Goal: Complete application form

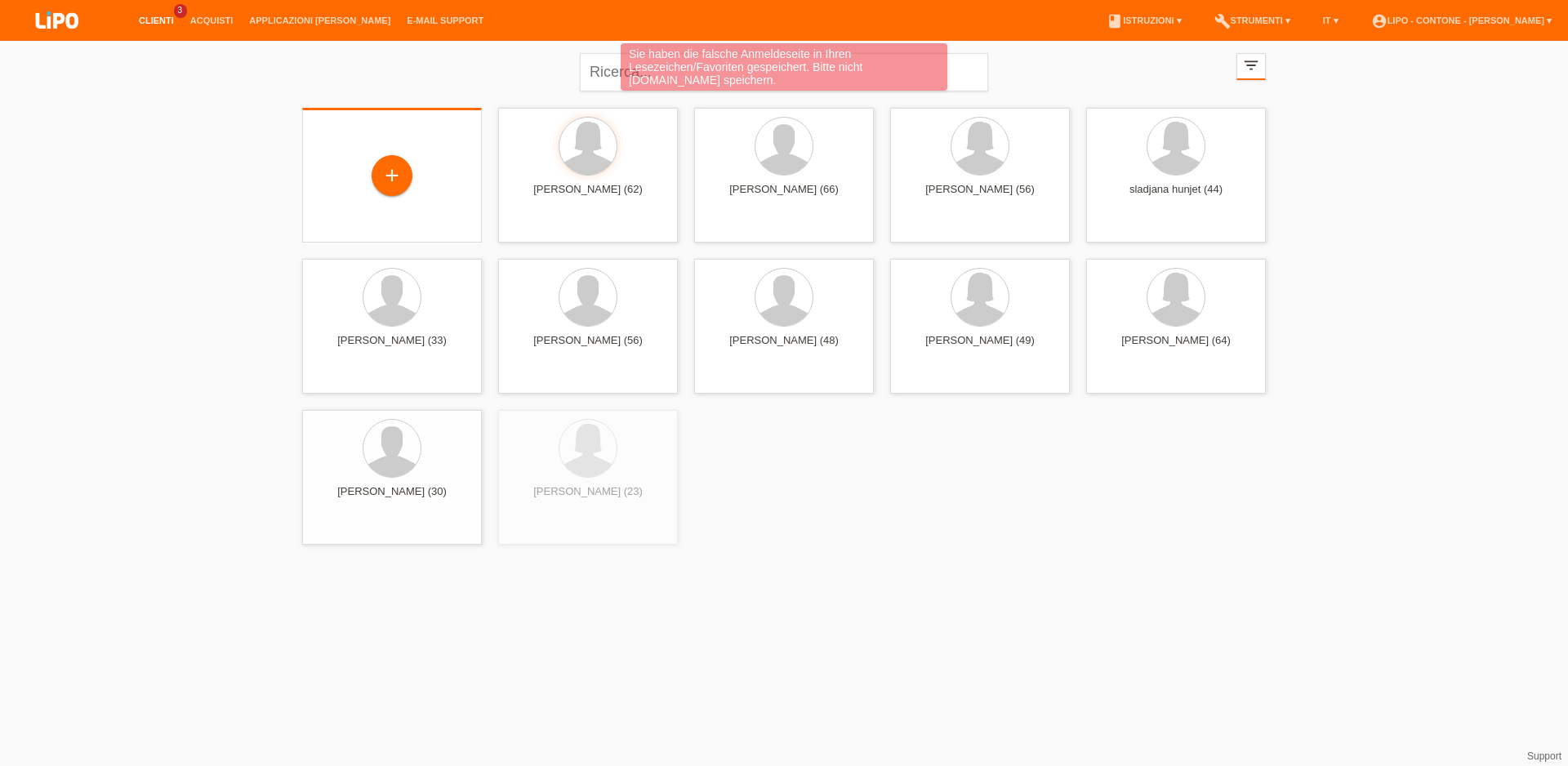
click at [415, 165] on div "+" at bounding box center [392, 177] width 154 height 43
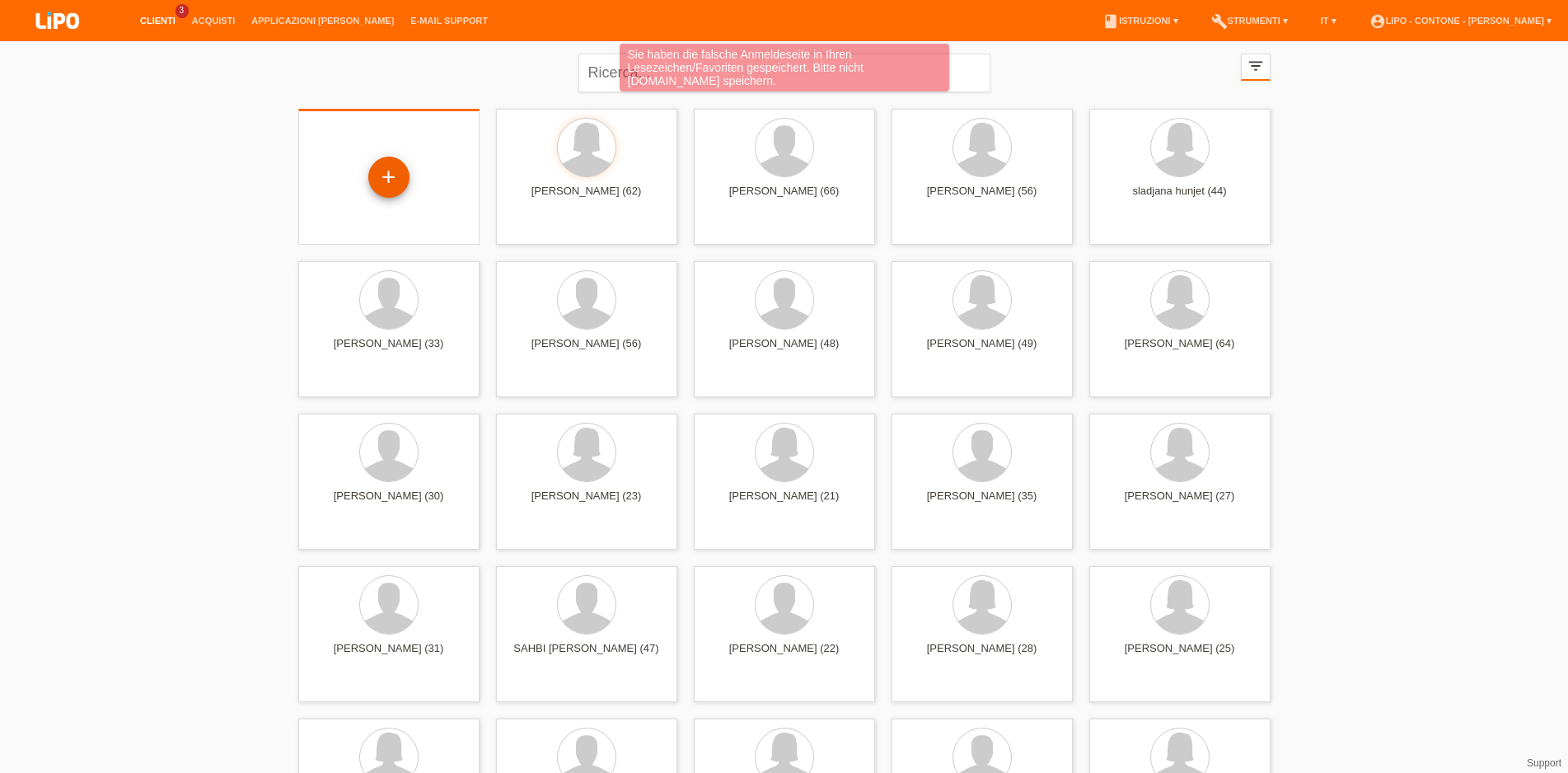
click at [400, 176] on div "+" at bounding box center [388, 177] width 41 height 41
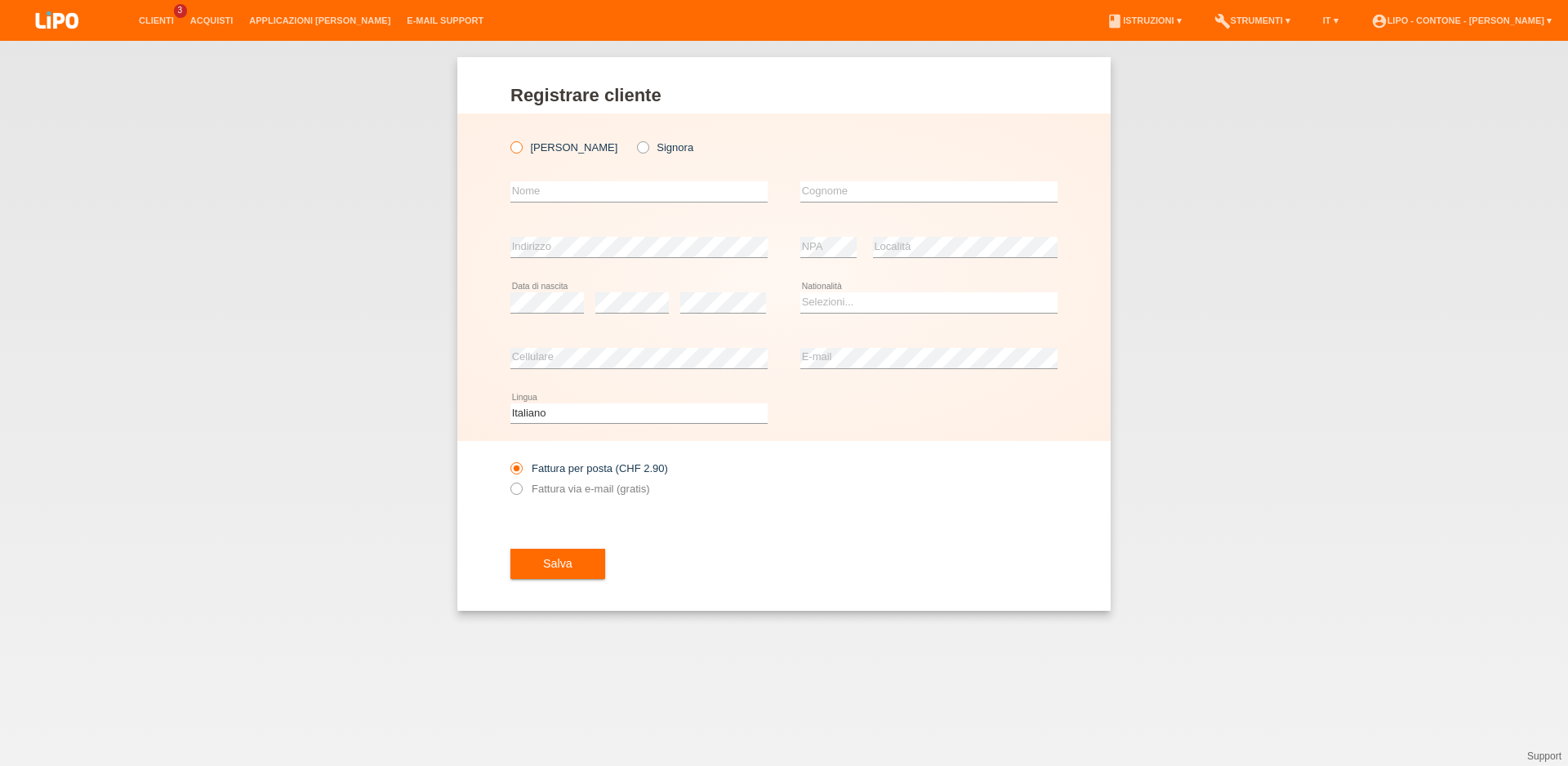
click at [508, 138] on icon at bounding box center [508, 138] width 0 height 0
click at [514, 147] on input "Signor" at bounding box center [516, 147] width 11 height 11
radio input "true"
click at [536, 200] on input "text" at bounding box center [639, 192] width 257 height 21
click at [558, 189] on input "ZUKBEARU" at bounding box center [639, 192] width 257 height 21
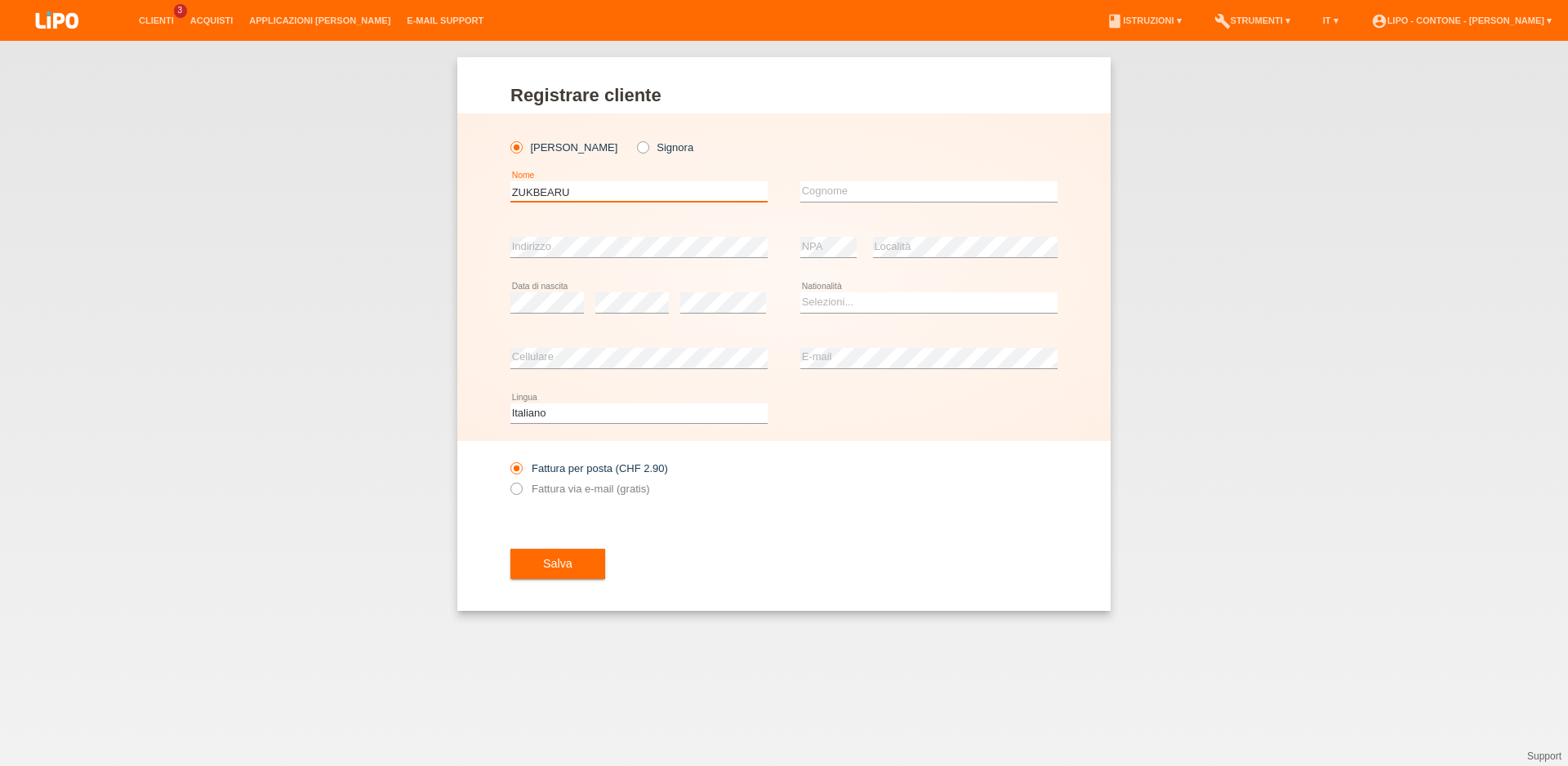
click at [557, 188] on input "ZUKBEARU" at bounding box center [639, 192] width 257 height 21
type input "B"
type input "ZULBEARI"
click at [813, 186] on input "BASIM" at bounding box center [929, 192] width 257 height 21
type input "BESIM"
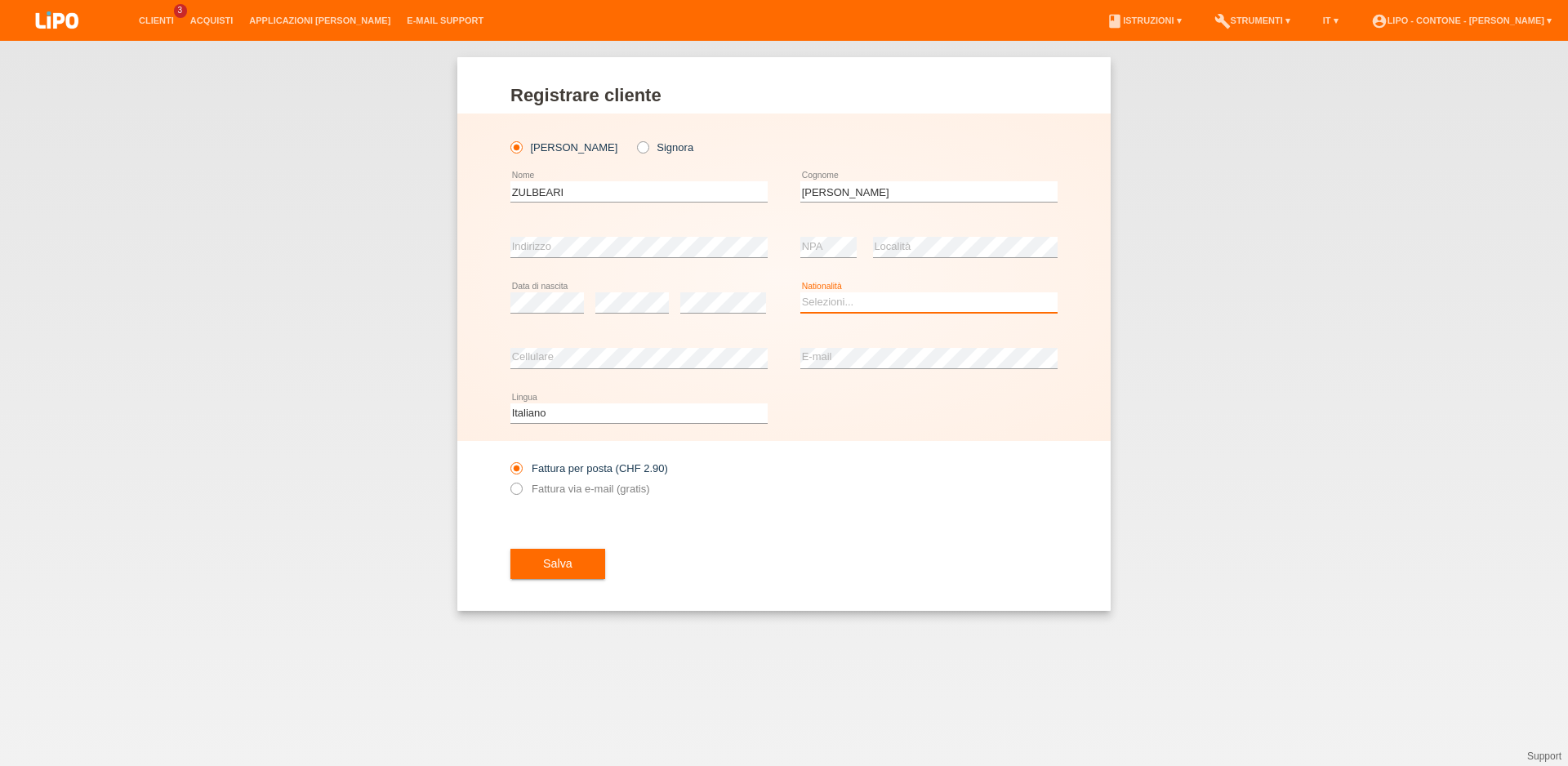
click at [801, 292] on select "Selezioni... Svizzera Austria Germania Liechtenstein ------------ Afghanistan A…" at bounding box center [929, 302] width 257 height 20
select select "MK"
click at [0, 0] on option "Macedonia" at bounding box center [0, 0] width 0 height 0
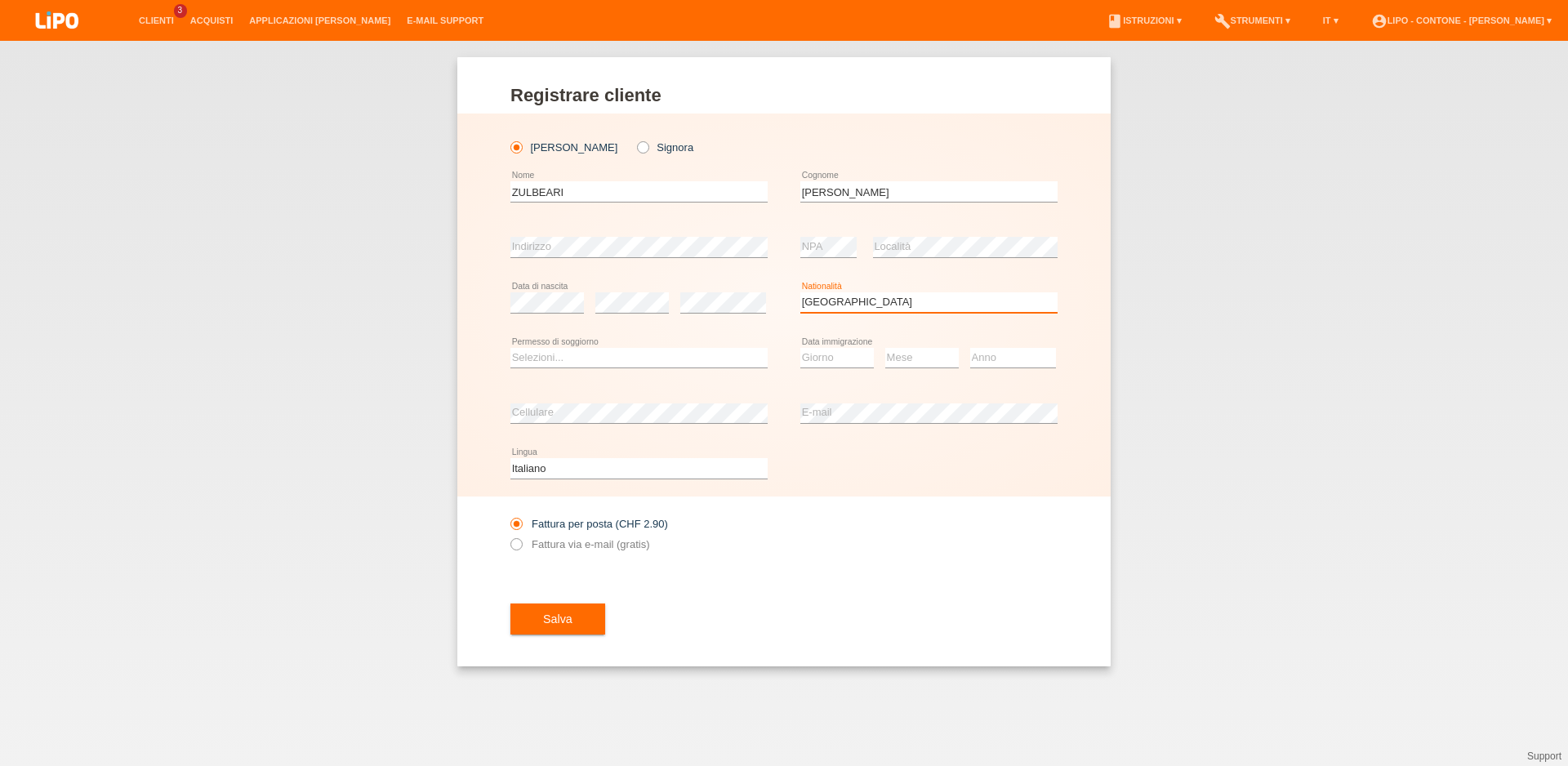
click at [801, 292] on select "Selezioni... Svizzera Austria Germania Liechtenstein ------------ Afghanistan A…" at bounding box center [929, 302] width 257 height 20
click at [886, 304] on select "Selezioni... Svizzera Austria Germania Liechtenstein ------------ Afghanistan A…" at bounding box center [929, 302] width 257 height 20
click at [510, 348] on select "Selezioni... C B B - Status di rifugiato Altro" at bounding box center [639, 358] width 257 height 20
select select "C"
click at [0, 0] on option "C" at bounding box center [0, 0] width 0 height 0
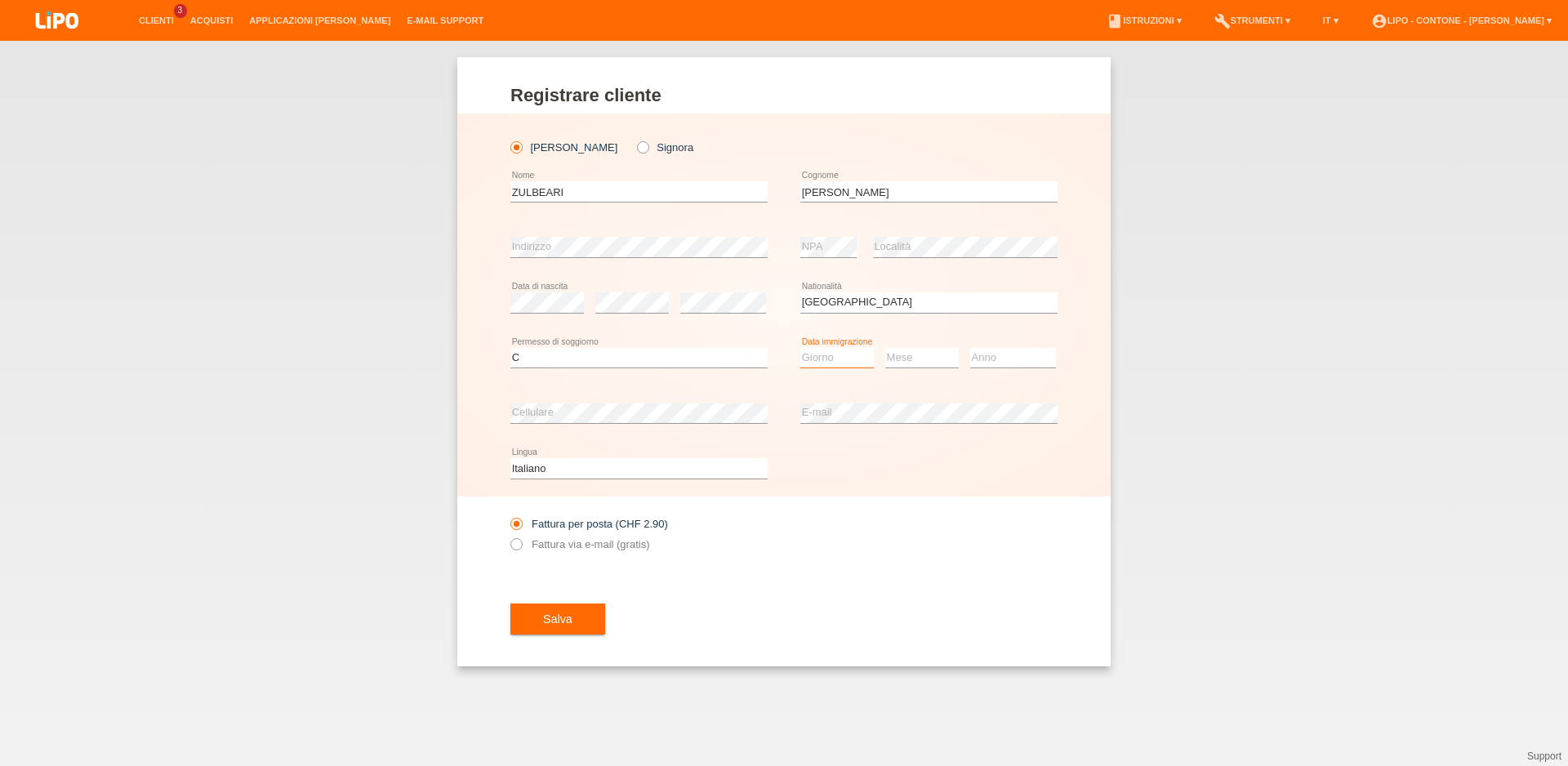
click at [801, 348] on select "Giorno 01 02 03 04 05 06 07 08 09 10" at bounding box center [837, 358] width 74 height 20
click at [0, 0] on option "23" at bounding box center [0, 0] width 0 height 0
select select "23"
click at [0, 0] on option "23" at bounding box center [0, 0] width 0 height 0
click at [885, 348] on select "Mese 01 02 03 04 05 06 07 08 09 10 11" at bounding box center [922, 358] width 74 height 20
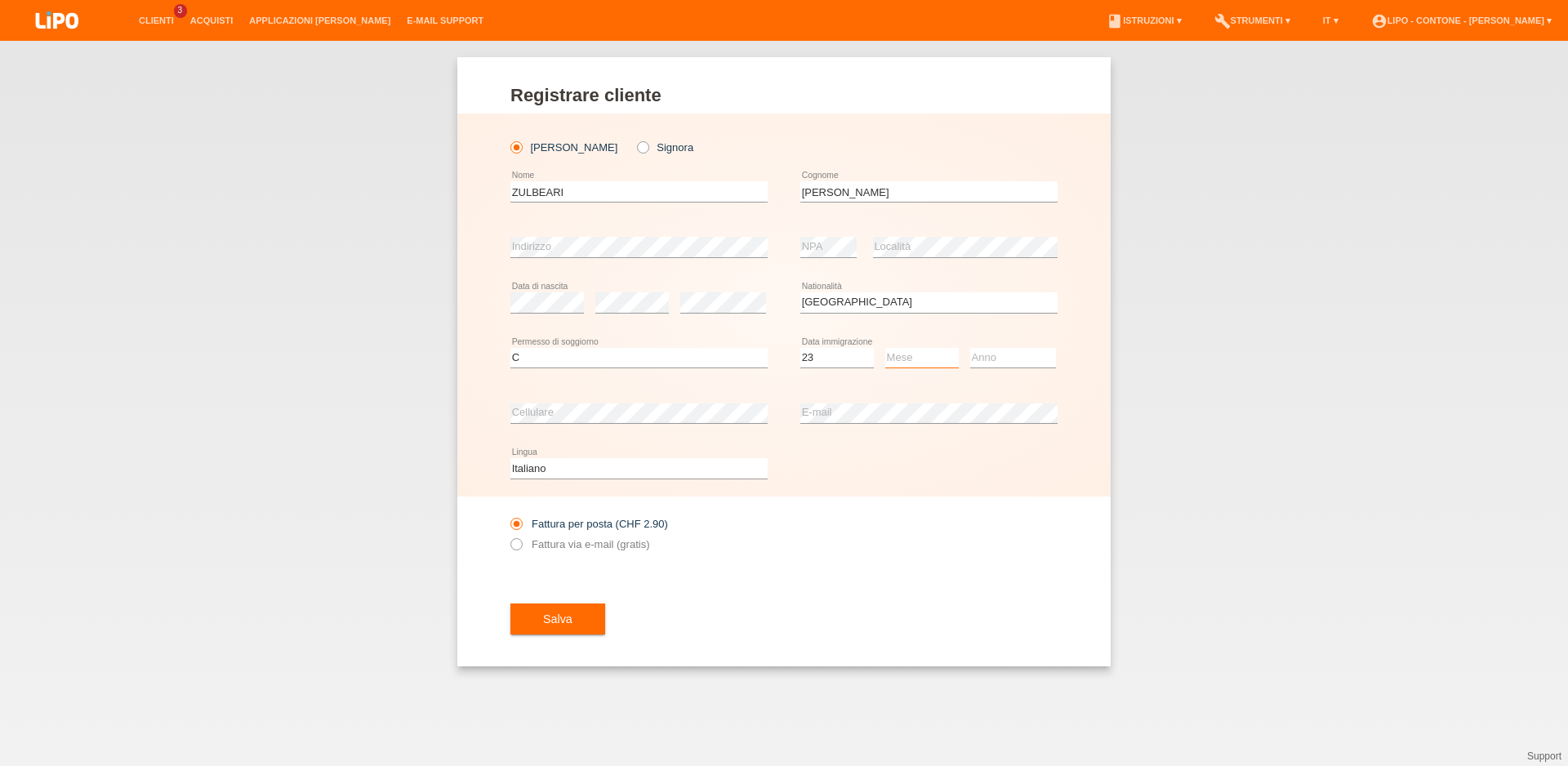
select select "10"
click at [0, 0] on option "10" at bounding box center [0, 0] width 0 height 0
click at [995, 369] on icon at bounding box center [1013, 368] width 85 height 1
click at [970, 348] on select "Anno 2025 2024 2023 2022 2021 2020 2019 2018 2017 2016 2015 2014 2013 2012 2011…" at bounding box center [1013, 358] width 85 height 20
select select "2011"
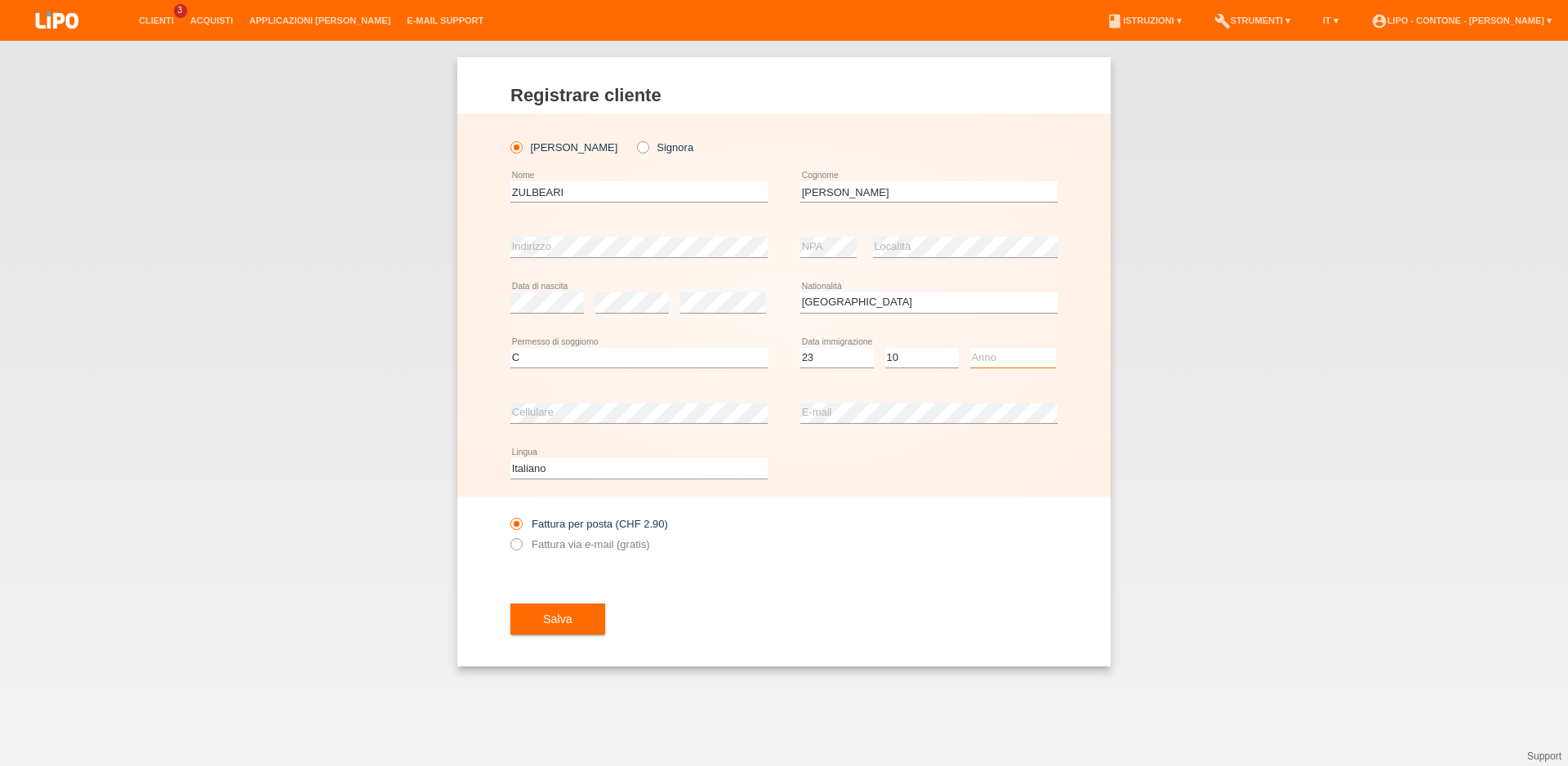
click at [0, 0] on option "2011" at bounding box center [0, 0] width 0 height 0
click at [517, 539] on div "Fattura per posta (CHF 2.90) Fattura via e-mail (gratis)" at bounding box center [639, 534] width 257 height 40
click at [508, 536] on icon at bounding box center [508, 536] width 0 height 0
click at [516, 550] on input "Fattura via e-mail (gratis)" at bounding box center [516, 548] width 11 height 21
radio input "true"
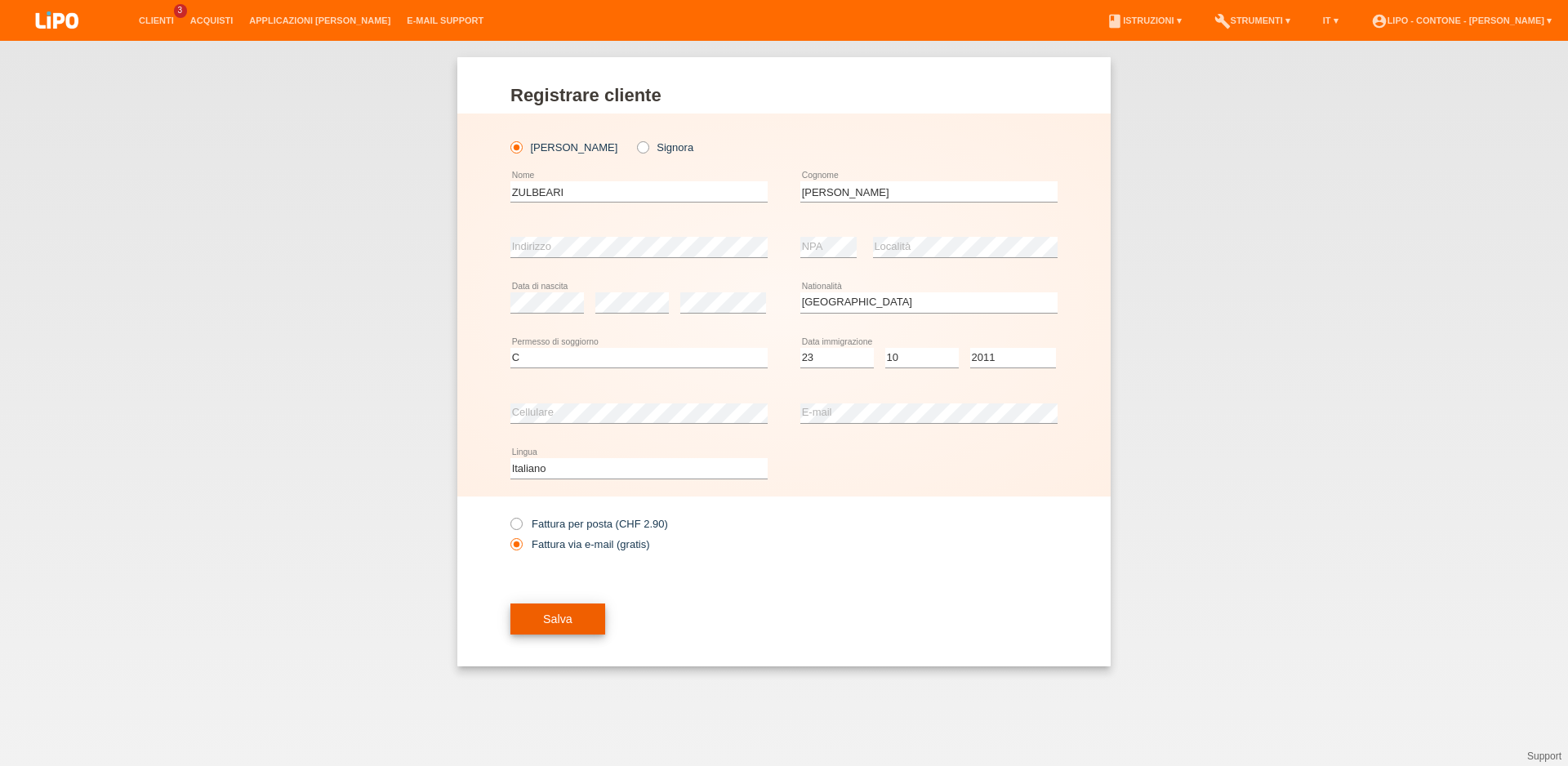
click at [564, 618] on span "Salva" at bounding box center [557, 619] width 30 height 13
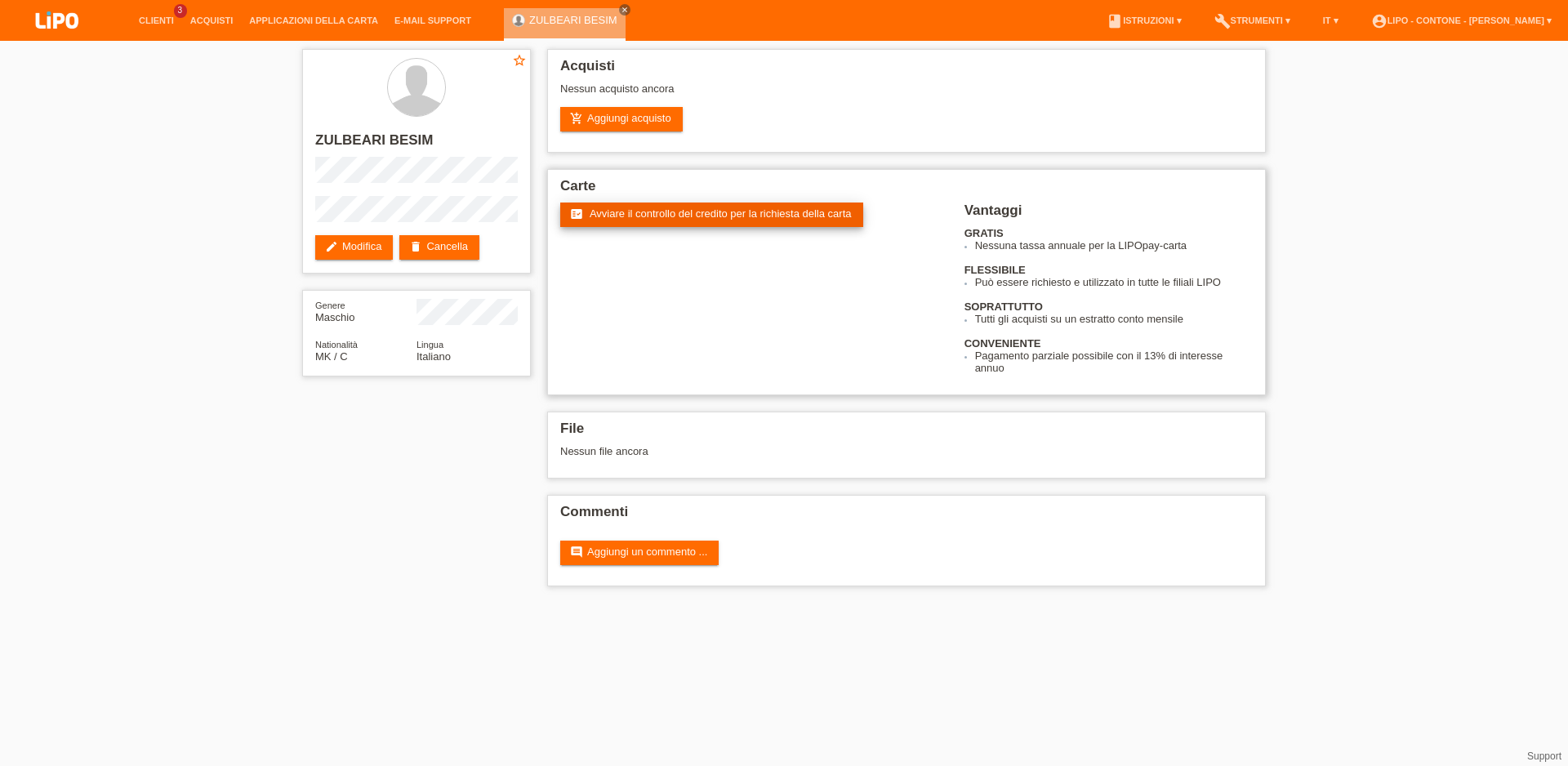
click at [676, 215] on span "Avviare il controllo del credito per la richiesta della carta" at bounding box center [721, 214] width 262 height 13
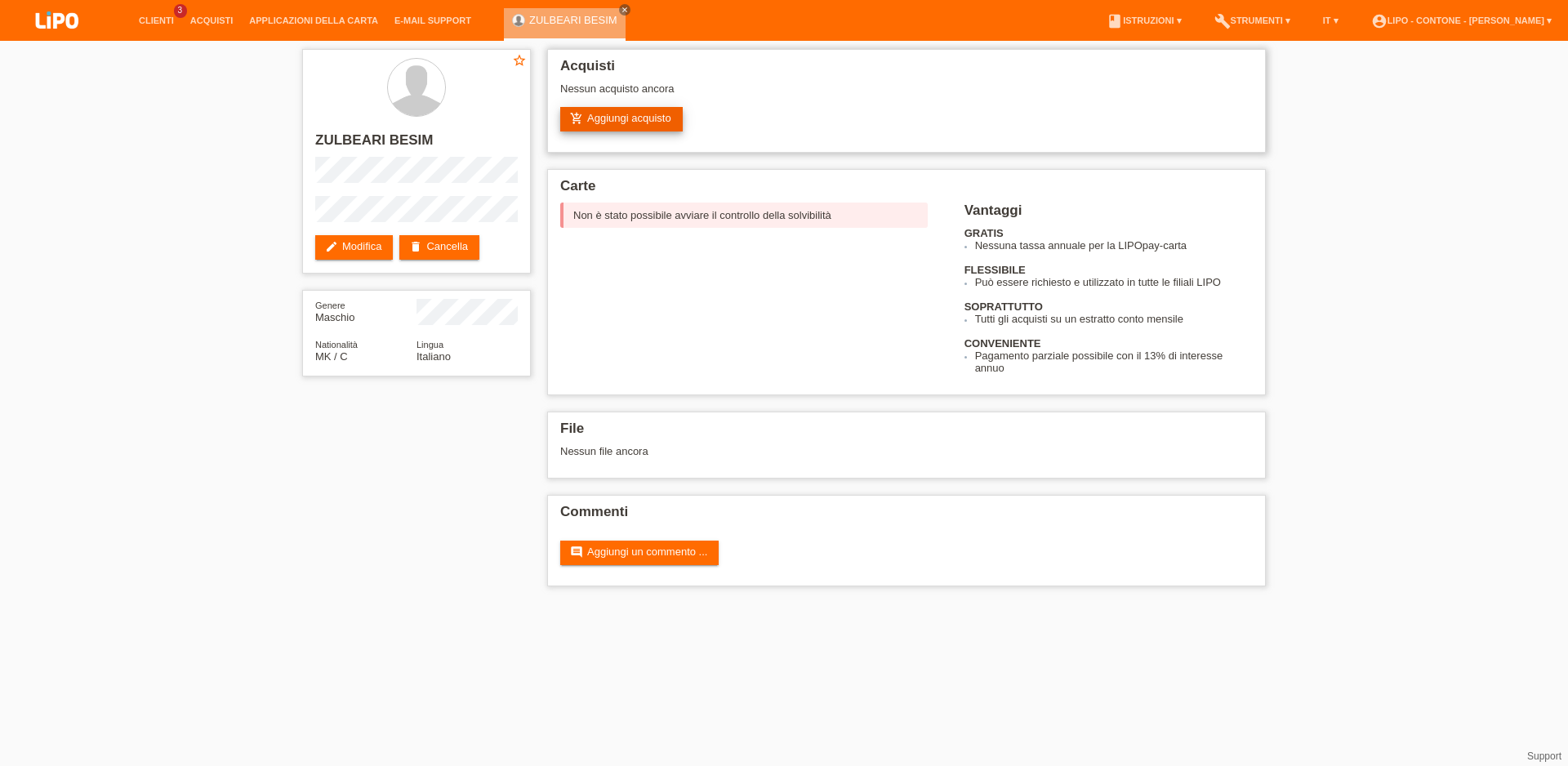
click at [662, 123] on link "add_shopping_cart Aggiungi acquisto" at bounding box center [621, 119] width 122 height 24
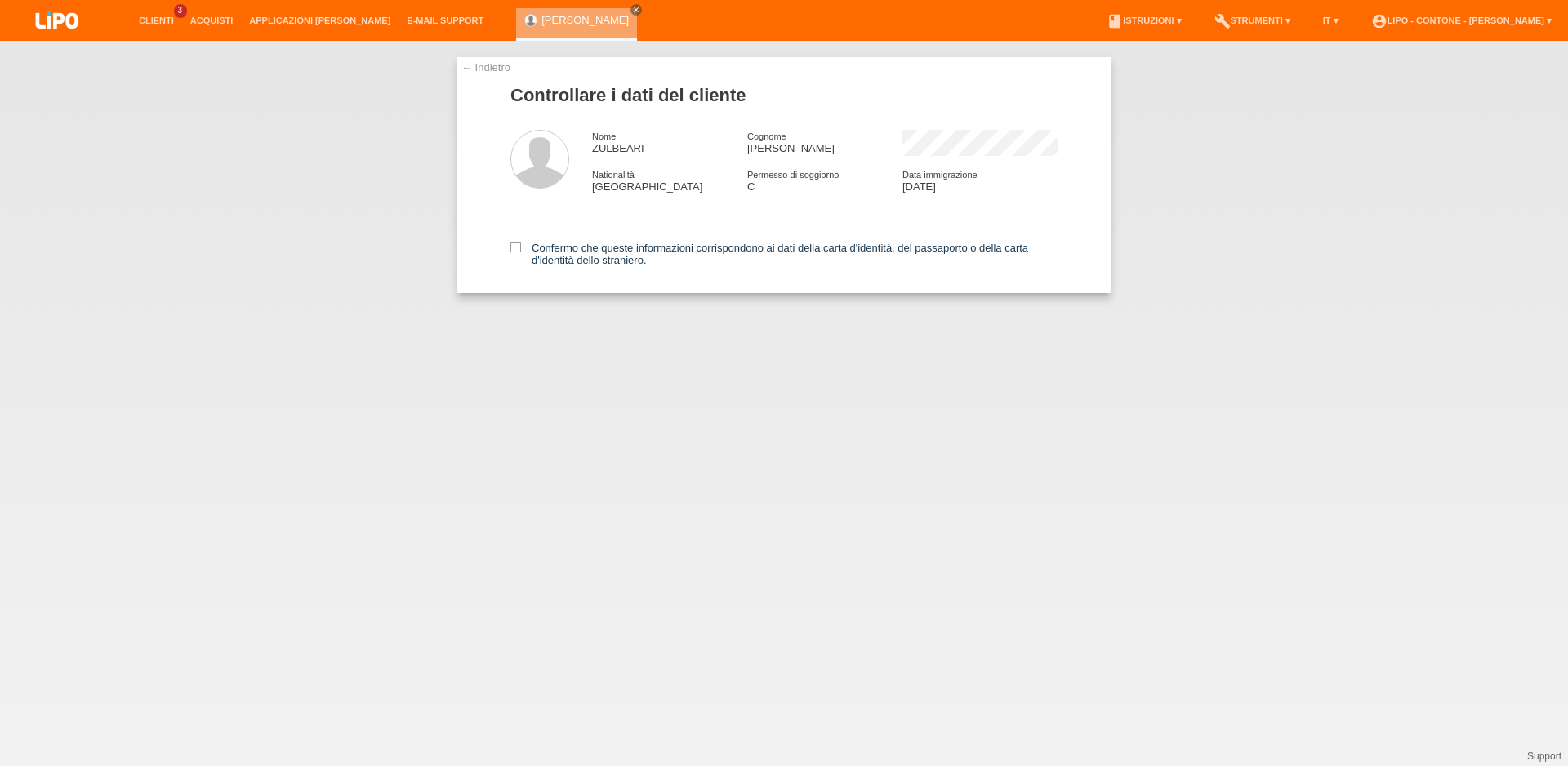
click at [479, 67] on link "← Indietro" at bounding box center [485, 67] width 49 height 13
